Goal: Check status: Check status

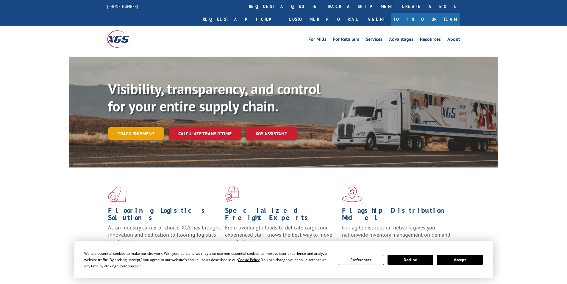
click at [149, 127] on link "Track shipment" at bounding box center [136, 133] width 56 height 13
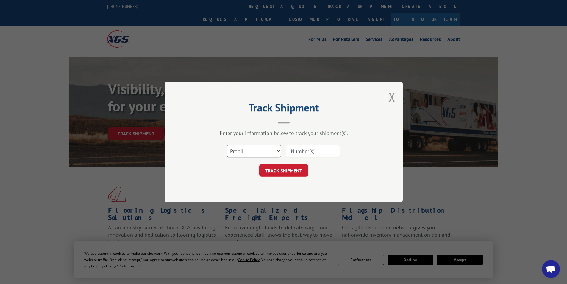
click at [254, 148] on select "Select category... Probill BOL PO" at bounding box center [254, 151] width 55 height 13
select select "bol"
click at [227, 145] on select "Select category... Probill BOL PO" at bounding box center [254, 151] width 55 height 13
click at [309, 151] on input at bounding box center [313, 151] width 55 height 13
paste input "7061862"
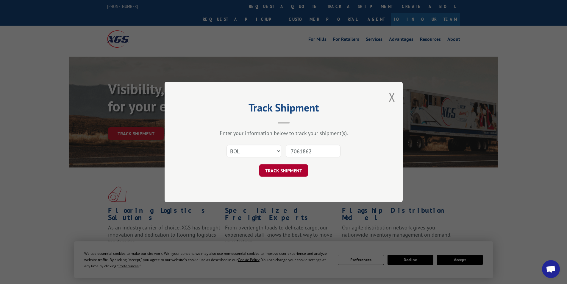
type input "7061862"
click at [287, 169] on button "TRACK SHIPMENT" at bounding box center [283, 170] width 49 height 13
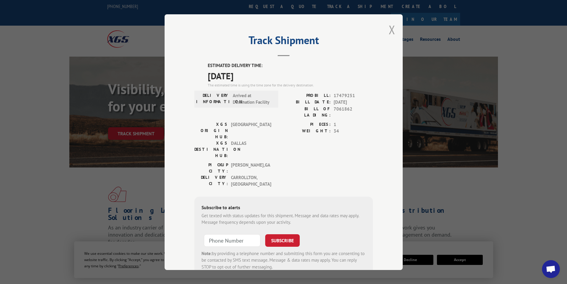
click at [393, 30] on button "Close modal" at bounding box center [392, 30] width 7 height 16
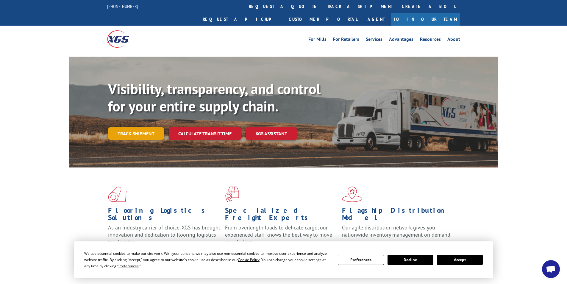
click at [139, 127] on link "Track shipment" at bounding box center [136, 133] width 56 height 13
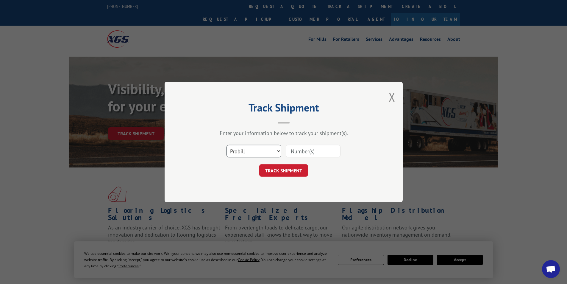
click at [269, 150] on select "Select category... Probill BOL PO" at bounding box center [254, 151] width 55 height 13
select select "bol"
click at [227, 145] on select "Select category... Probill BOL PO" at bounding box center [254, 151] width 55 height 13
click at [312, 152] on input at bounding box center [313, 151] width 55 height 13
paste input "7061862"
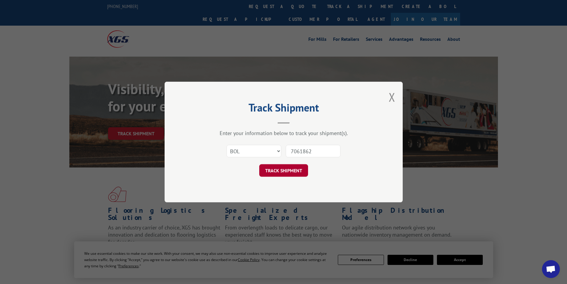
type input "7061862"
click at [284, 174] on button "TRACK SHIPMENT" at bounding box center [283, 170] width 49 height 13
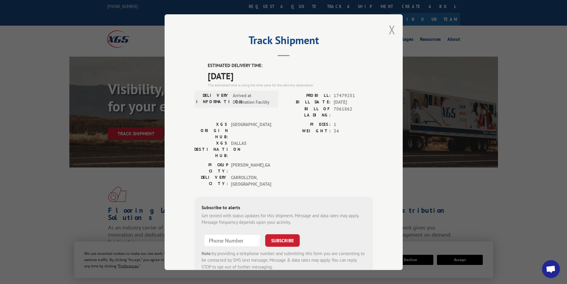
click at [393, 29] on button "Close modal" at bounding box center [392, 30] width 7 height 16
